Goal: Find contact information: Find contact information

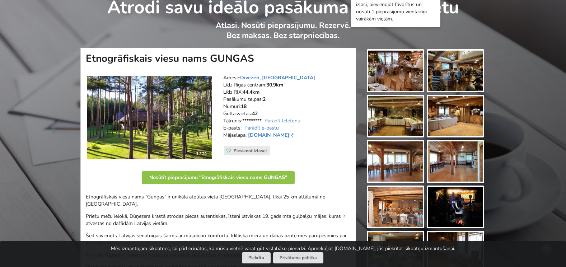
scroll to position [36, 0]
click at [397, 70] on img at bounding box center [395, 71] width 55 height 40
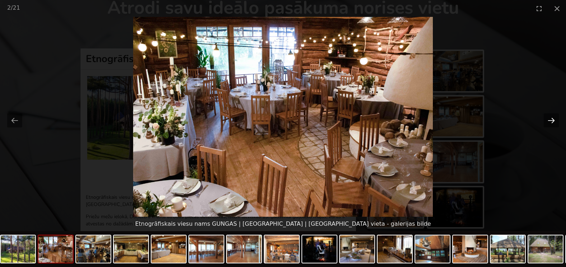
click at [551, 117] on button "Next slide" at bounding box center [551, 120] width 15 height 14
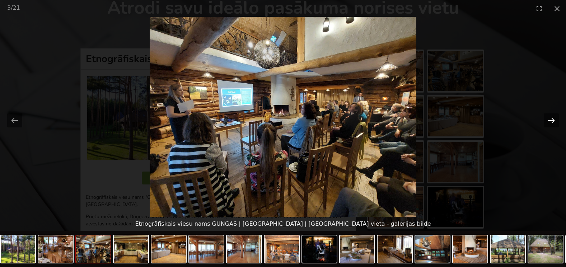
click at [551, 118] on button "Next slide" at bounding box center [551, 120] width 15 height 14
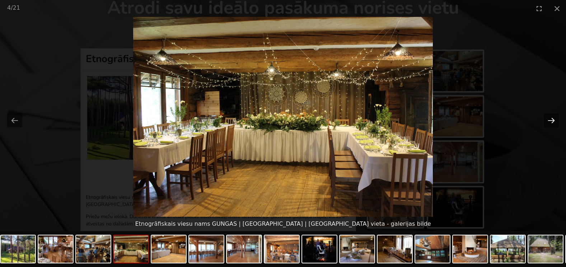
click at [551, 118] on button "Next slide" at bounding box center [551, 120] width 15 height 14
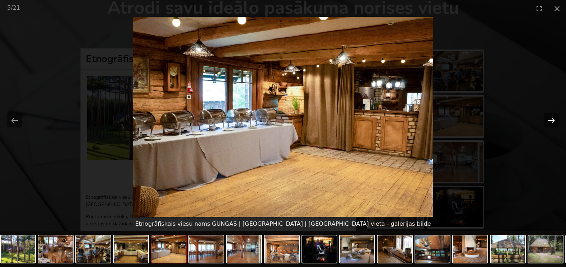
click at [551, 118] on button "Next slide" at bounding box center [551, 120] width 15 height 14
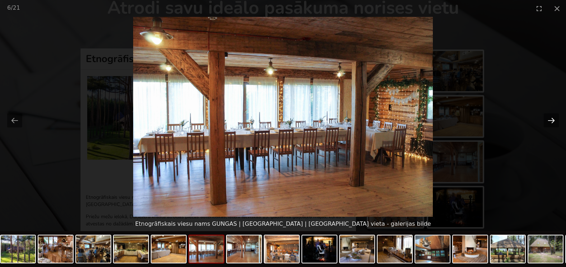
click at [551, 118] on button "Next slide" at bounding box center [551, 120] width 15 height 14
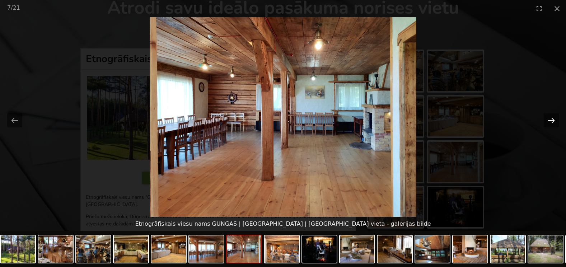
click at [551, 118] on button "Next slide" at bounding box center [551, 120] width 15 height 14
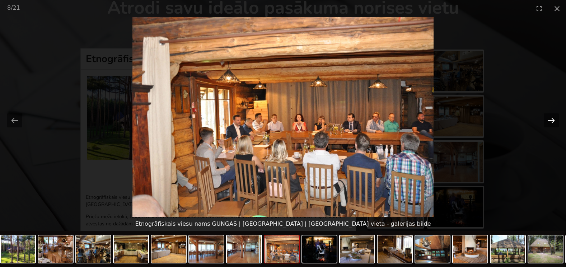
click at [551, 118] on button "Next slide" at bounding box center [551, 120] width 15 height 14
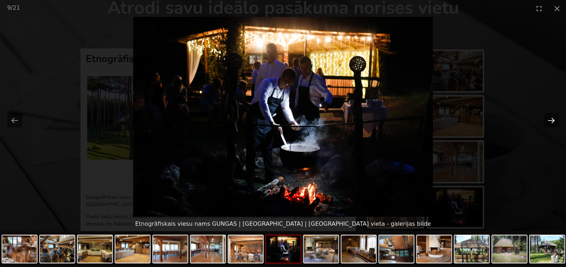
click at [551, 118] on button "Next slide" at bounding box center [551, 120] width 15 height 14
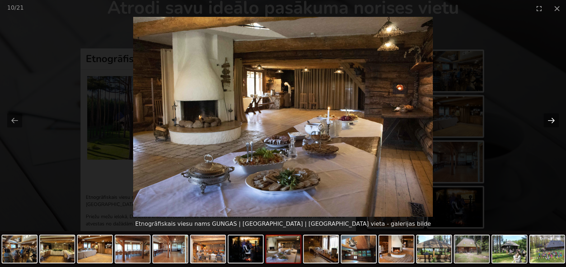
click at [549, 119] on button "Next slide" at bounding box center [551, 120] width 15 height 14
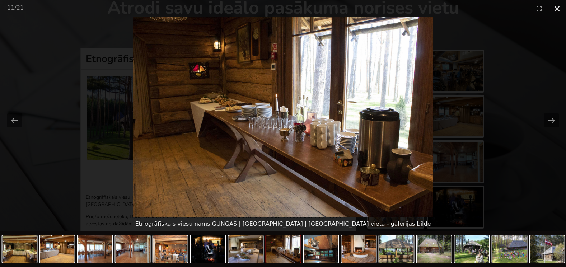
click at [558, 9] on button "Close gallery" at bounding box center [557, 8] width 18 height 17
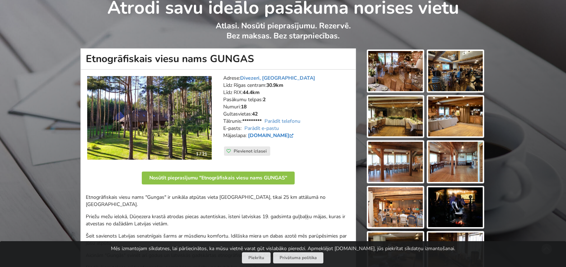
click at [265, 134] on link "[DOMAIN_NAME]" at bounding box center [271, 135] width 47 height 7
